Goal: Entertainment & Leisure: Consume media (video, audio)

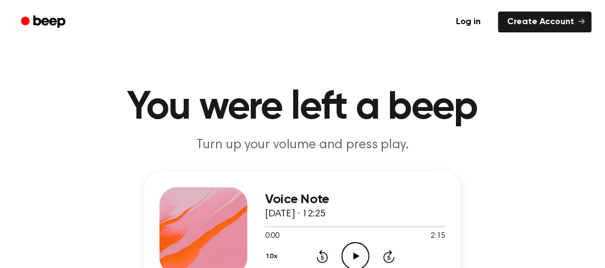
click at [357, 246] on icon "Play Audio" at bounding box center [355, 256] width 28 height 28
click at [349, 254] on icon "Play Audio" at bounding box center [355, 256] width 28 height 28
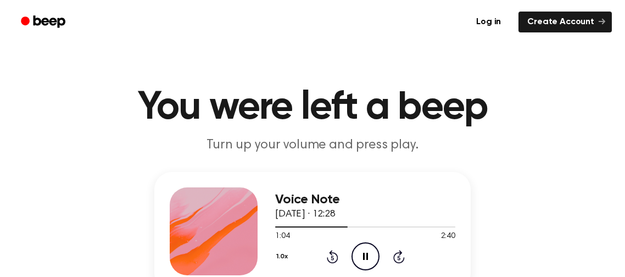
click at [364, 253] on icon at bounding box center [365, 256] width 5 height 7
click at [362, 244] on icon "Play Audio" at bounding box center [366, 256] width 28 height 28
click at [362, 261] on icon "Pause Audio" at bounding box center [366, 256] width 28 height 28
click at [325, 253] on div "1.0x Rewind 5 seconds Play Audio Skip 5 seconds" at bounding box center [365, 256] width 180 height 28
click at [336, 257] on icon "Rewind 5 seconds" at bounding box center [332, 257] width 12 height 14
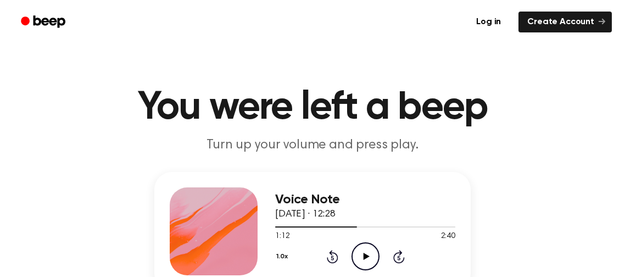
click at [356, 256] on icon "Play Audio" at bounding box center [366, 256] width 28 height 28
click at [330, 253] on icon at bounding box center [333, 256] width 12 height 13
click at [367, 258] on icon at bounding box center [365, 256] width 5 height 7
click at [356, 245] on icon "Play Audio" at bounding box center [366, 256] width 28 height 28
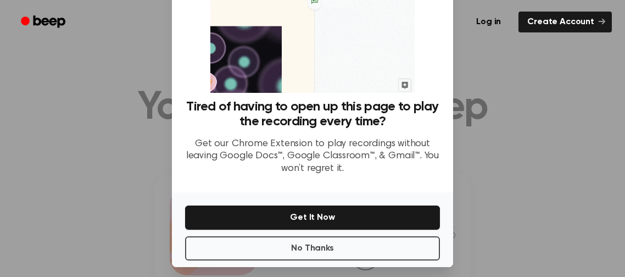
scroll to position [122, 0]
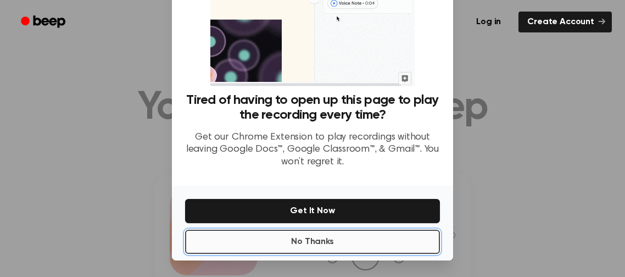
click at [347, 237] on button "No Thanks" at bounding box center [312, 242] width 255 height 24
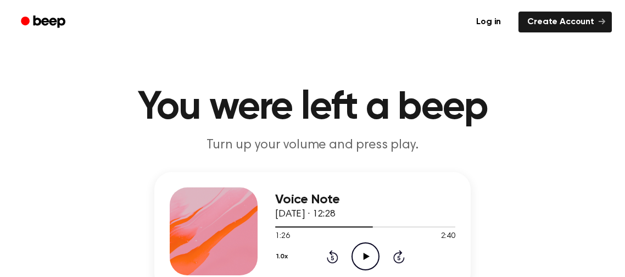
click at [361, 254] on icon "Play Audio" at bounding box center [366, 256] width 28 height 28
click at [356, 258] on icon "Pause Audio" at bounding box center [366, 256] width 28 height 28
click at [358, 262] on icon "Play Audio" at bounding box center [366, 256] width 28 height 28
click at [364, 251] on icon "Pause Audio" at bounding box center [366, 256] width 28 height 28
click at [329, 256] on icon "Rewind 5 seconds" at bounding box center [332, 257] width 12 height 14
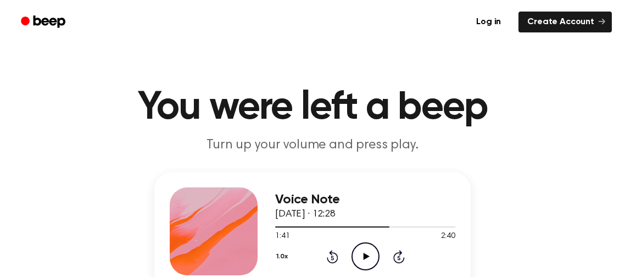
click at [329, 256] on icon "Rewind 5 seconds" at bounding box center [332, 257] width 12 height 14
click at [354, 252] on icon "Play Audio" at bounding box center [366, 256] width 28 height 28
click at [370, 253] on icon "Pause Audio" at bounding box center [366, 256] width 28 height 28
click at [362, 245] on icon "Play Audio" at bounding box center [366, 256] width 28 height 28
click at [357, 250] on icon "Pause Audio" at bounding box center [366, 256] width 28 height 28
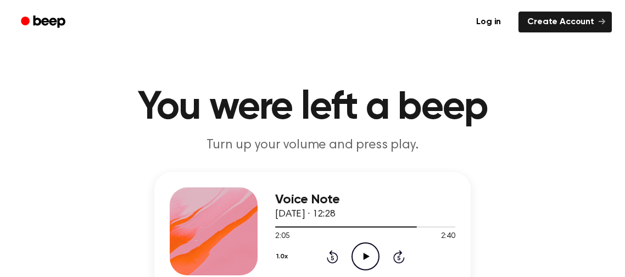
click at [360, 260] on icon "Play Audio" at bounding box center [366, 256] width 28 height 28
click at [367, 259] on icon at bounding box center [365, 256] width 5 height 7
click at [365, 256] on icon at bounding box center [366, 256] width 6 height 7
click at [333, 254] on icon at bounding box center [333, 256] width 12 height 13
click at [368, 247] on icon "Pause Audio" at bounding box center [366, 256] width 28 height 28
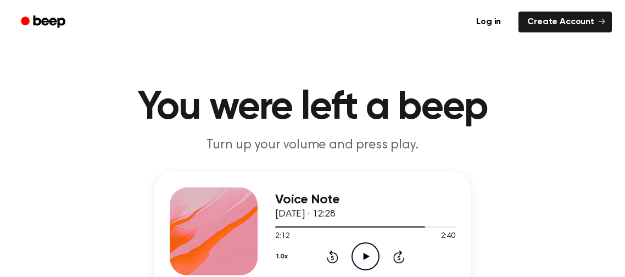
click at [368, 261] on icon "Play Audio" at bounding box center [366, 256] width 28 height 28
click at [355, 248] on circle at bounding box center [365, 256] width 27 height 27
click at [357, 250] on icon "Pause Audio" at bounding box center [366, 256] width 28 height 28
click at [364, 250] on icon "Play Audio" at bounding box center [366, 256] width 28 height 28
click at [358, 248] on icon "Pause Audio" at bounding box center [366, 256] width 28 height 28
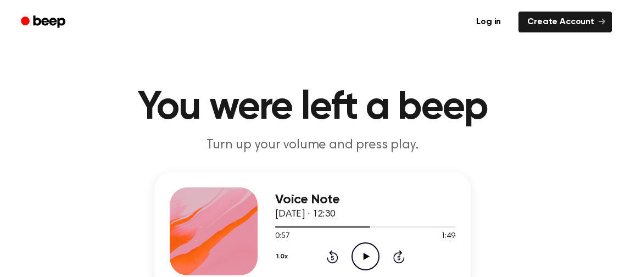
click at [359, 248] on icon "Play Audio" at bounding box center [366, 256] width 28 height 28
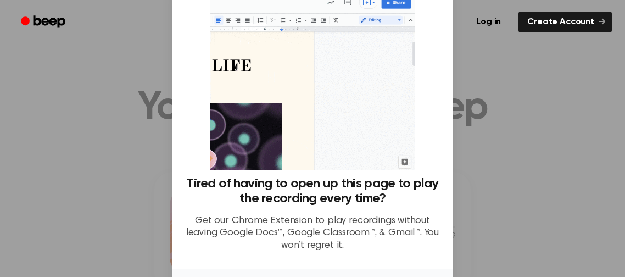
scroll to position [122, 0]
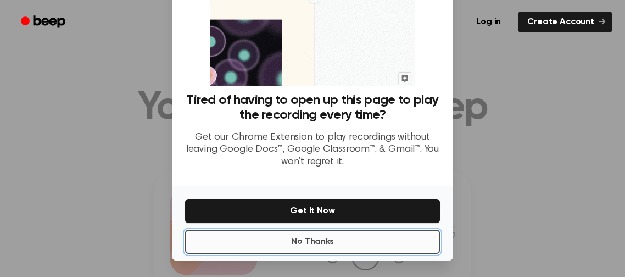
click at [324, 244] on button "No Thanks" at bounding box center [312, 242] width 255 height 24
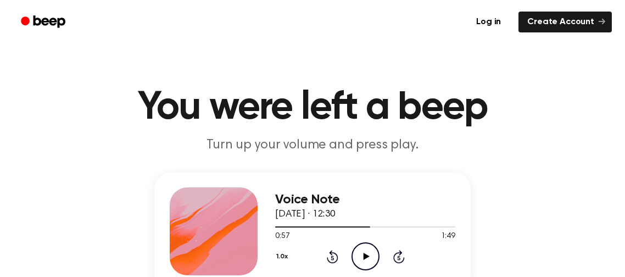
click at [356, 252] on icon "Play Audio" at bounding box center [366, 256] width 28 height 28
click at [362, 264] on icon "Pause Audio" at bounding box center [366, 256] width 28 height 28
click at [360, 264] on icon "Play Audio" at bounding box center [366, 256] width 28 height 28
click at [332, 262] on icon at bounding box center [333, 256] width 12 height 13
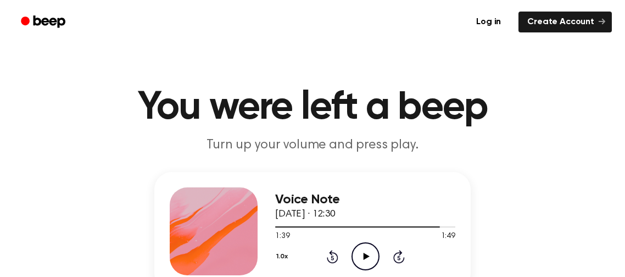
click at [364, 253] on icon at bounding box center [366, 256] width 6 height 7
